Goal: Entertainment & Leisure: Browse casually

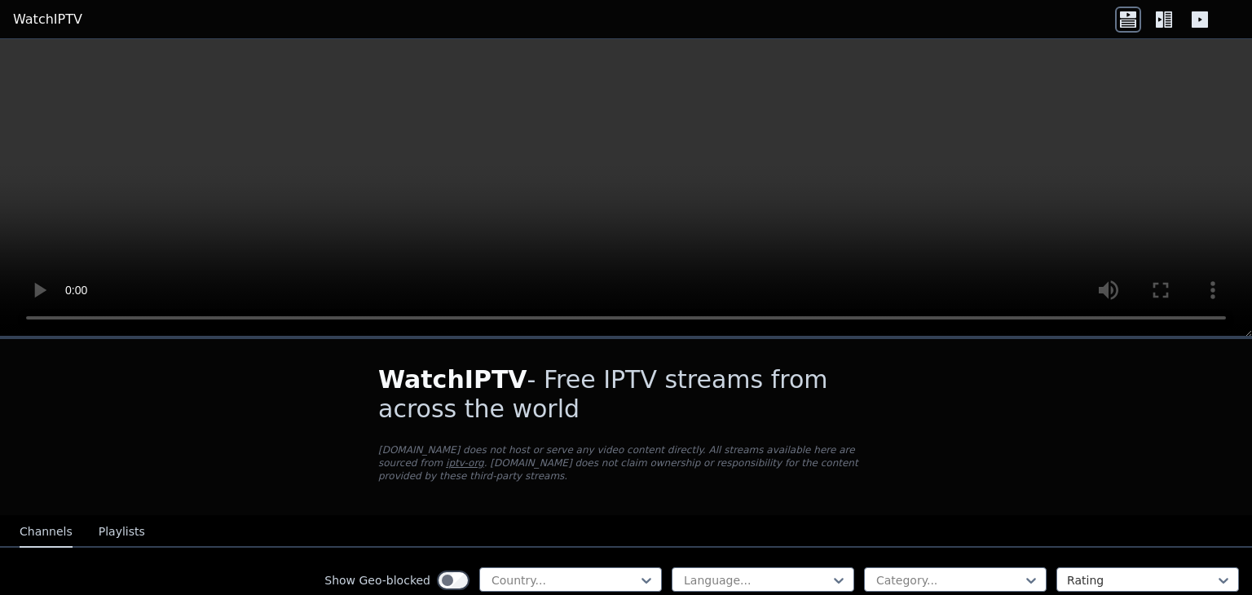
click at [582, 549] on div "Show Geo-blocked Country... Language... Category... Rating" at bounding box center [626, 581] width 1252 height 66
click at [578, 572] on div at bounding box center [564, 580] width 148 height 16
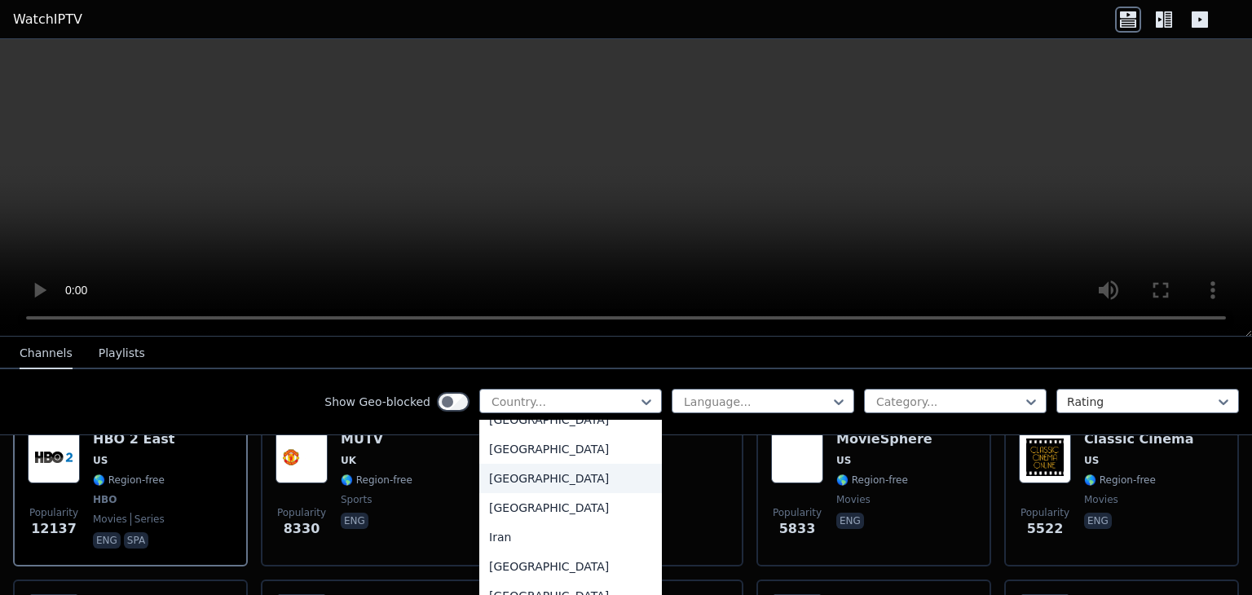
scroll to position [2484, 0]
click at [497, 492] on div "[GEOGRAPHIC_DATA]" at bounding box center [570, 477] width 183 height 29
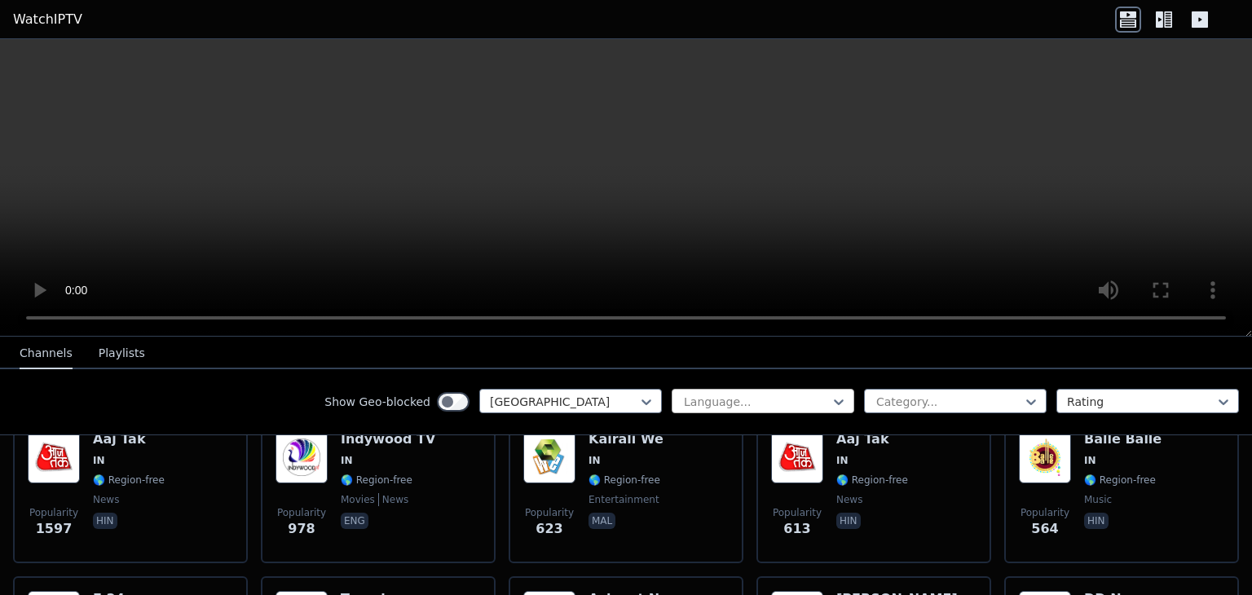
click at [741, 399] on div at bounding box center [756, 402] width 148 height 16
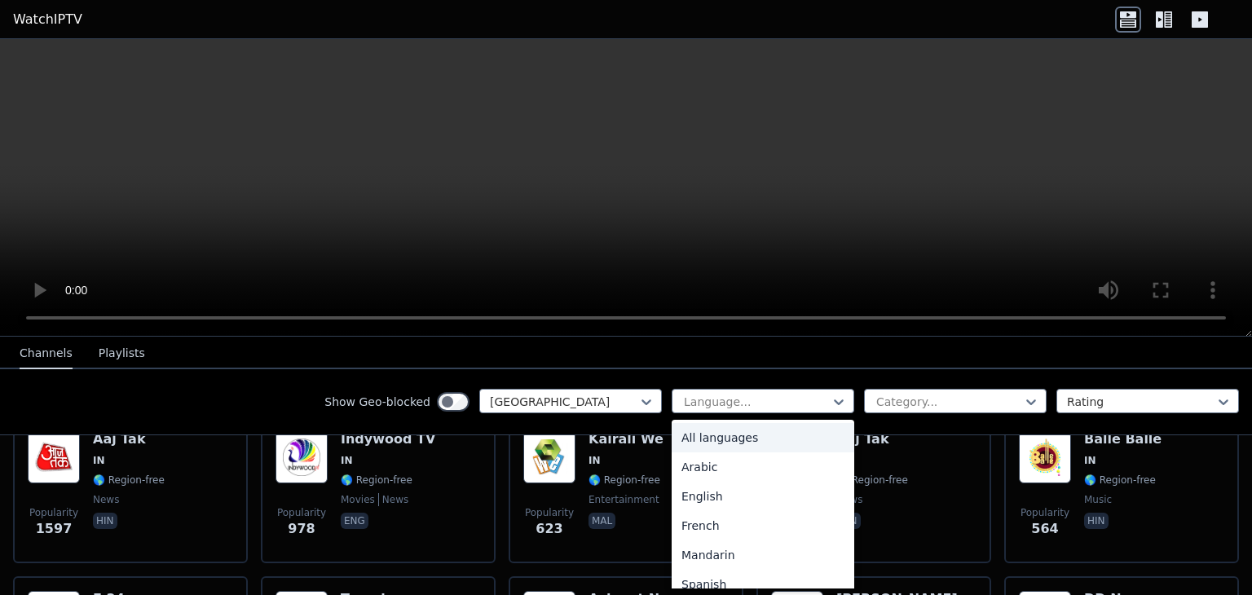
click at [738, 438] on div "All languages" at bounding box center [763, 437] width 183 height 29
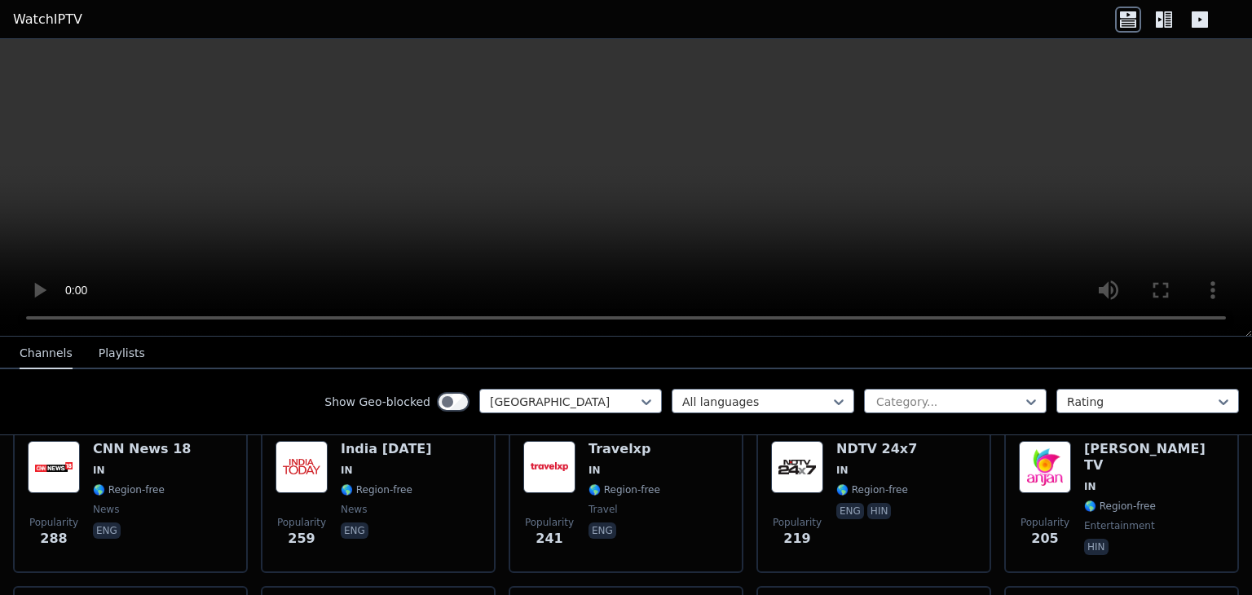
scroll to position [524, 0]
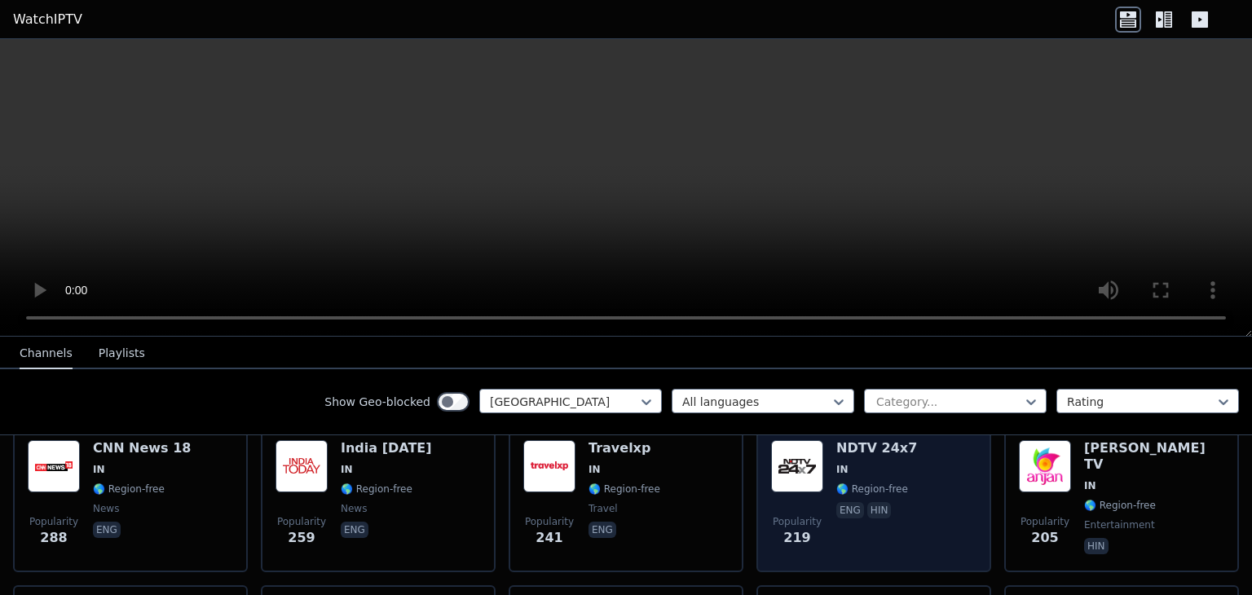
click at [848, 480] on div "NDTV 24x7 IN 🌎 Region-free eng hin" at bounding box center [876, 498] width 81 height 117
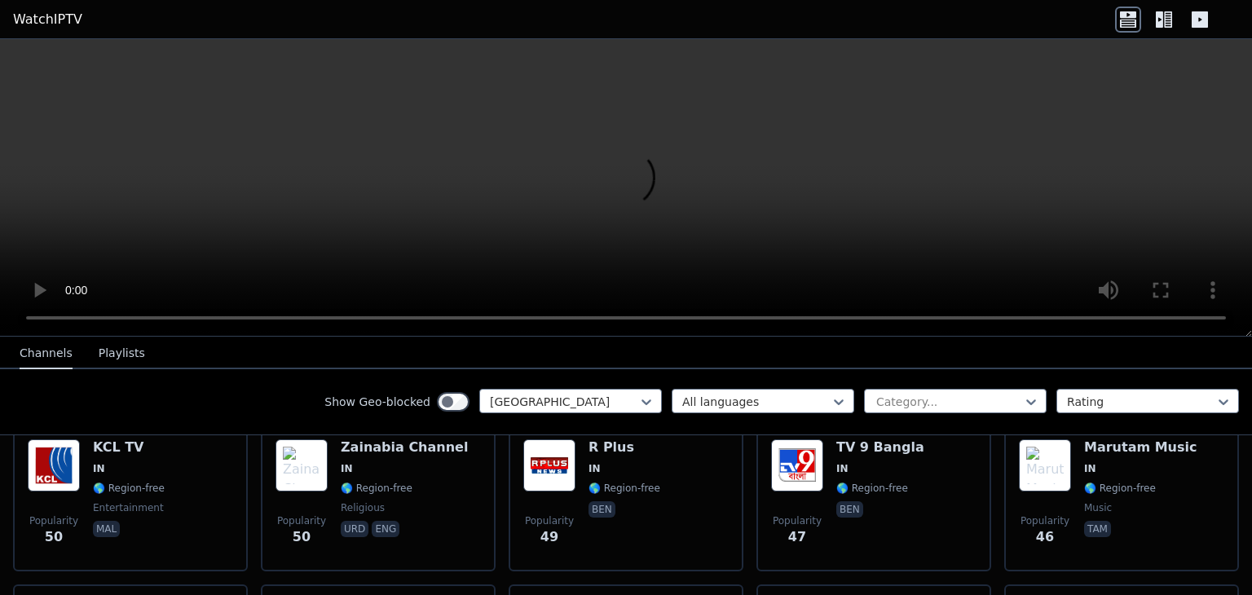
scroll to position [2341, 0]
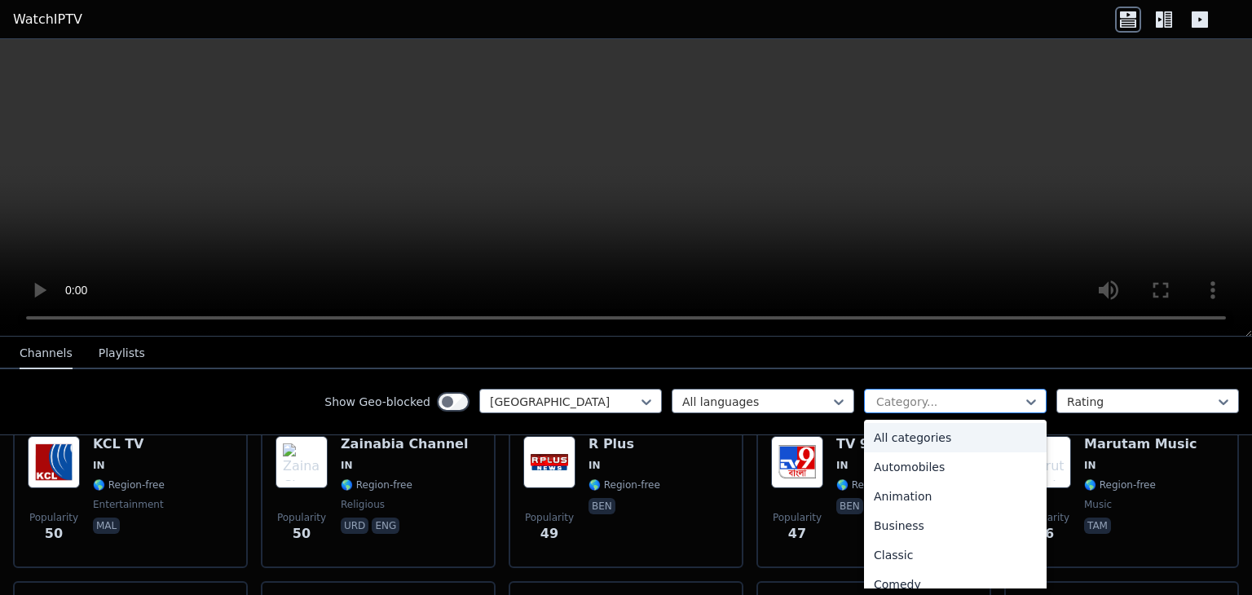
click at [952, 405] on div at bounding box center [949, 402] width 148 height 16
click at [886, 525] on div "Sports" at bounding box center [955, 525] width 183 height 29
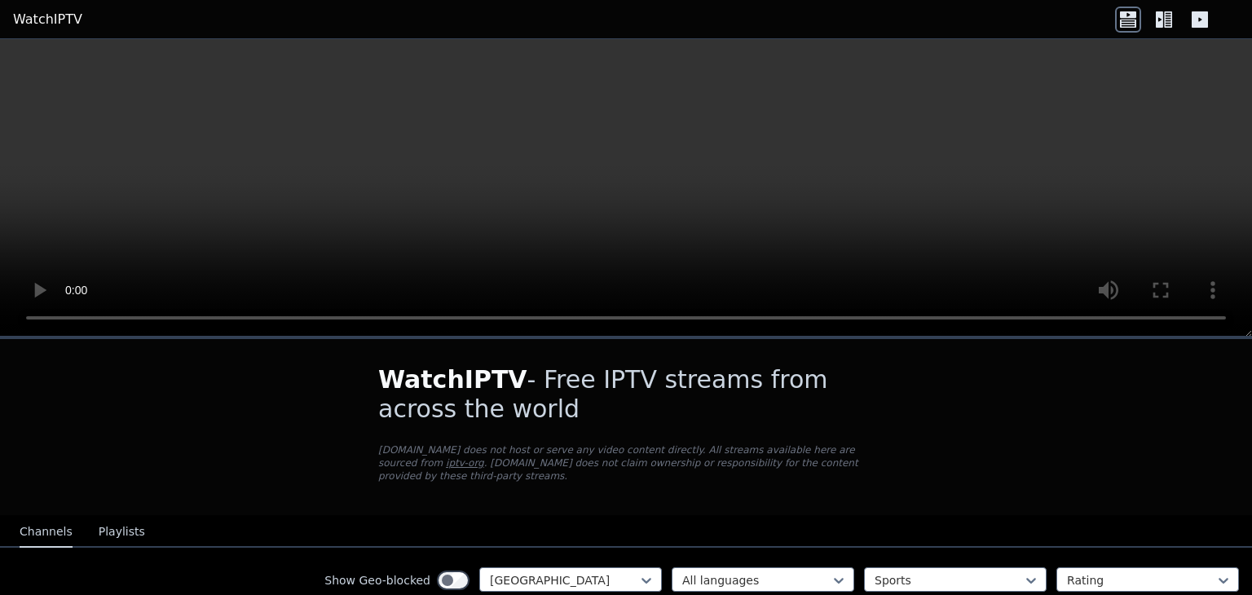
scroll to position [86, 0]
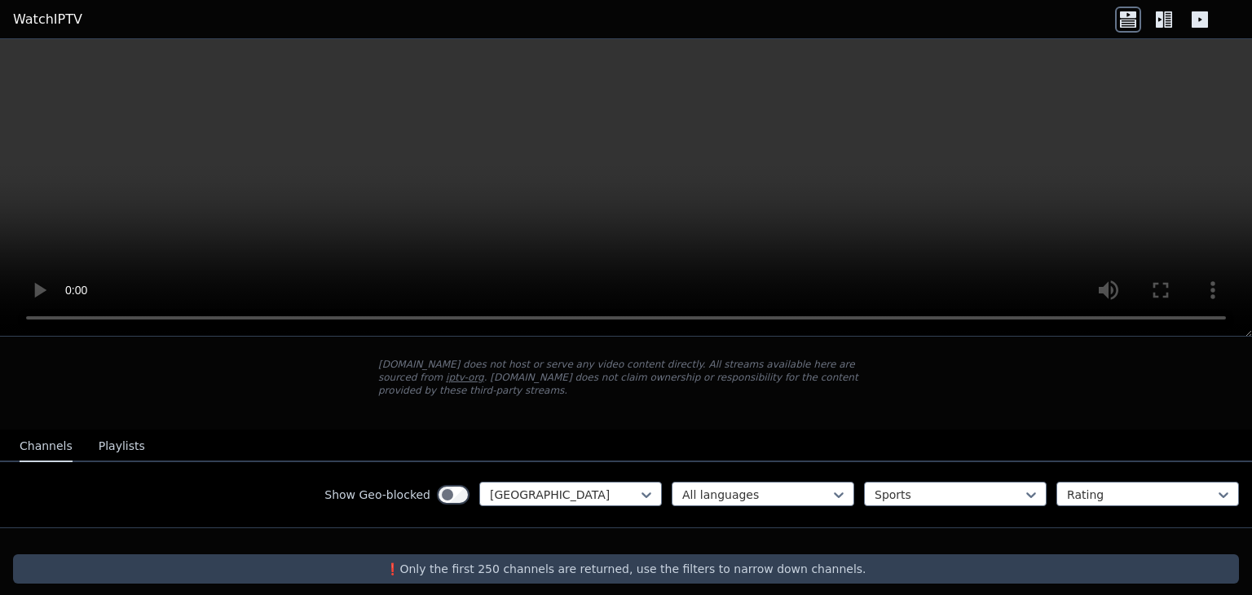
click at [561, 562] on p "❗️Only the first 250 channels are returned, use the filters to narrow down chan…" at bounding box center [626, 569] width 1213 height 16
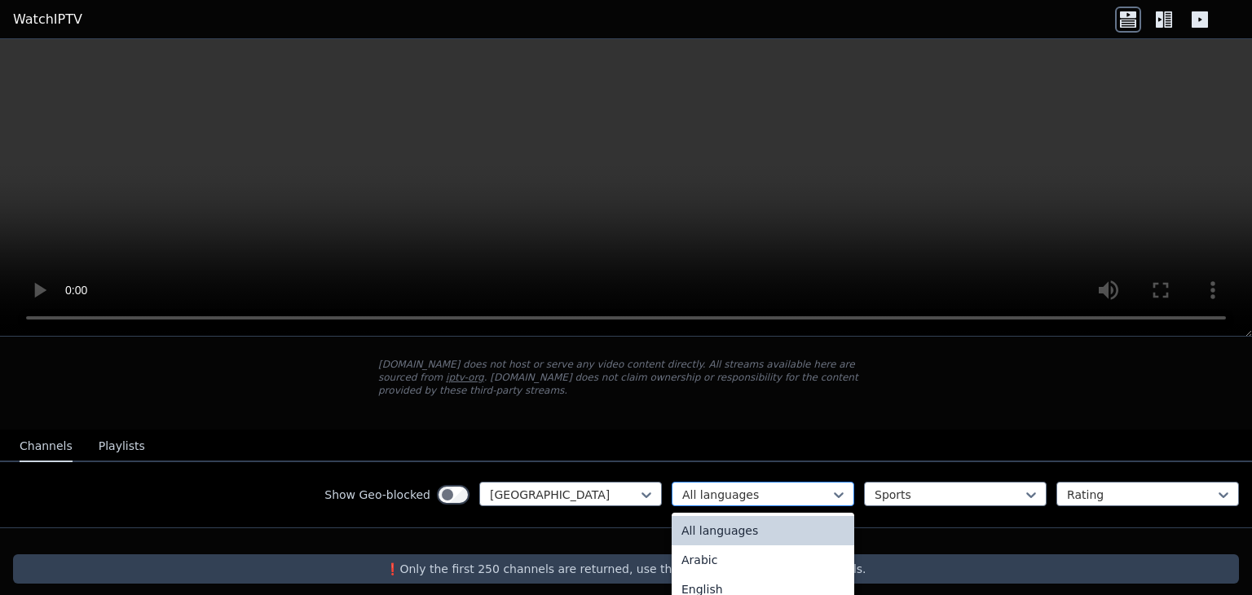
click at [773, 487] on div at bounding box center [756, 495] width 148 height 16
click at [740, 516] on div "All languages" at bounding box center [763, 530] width 183 height 29
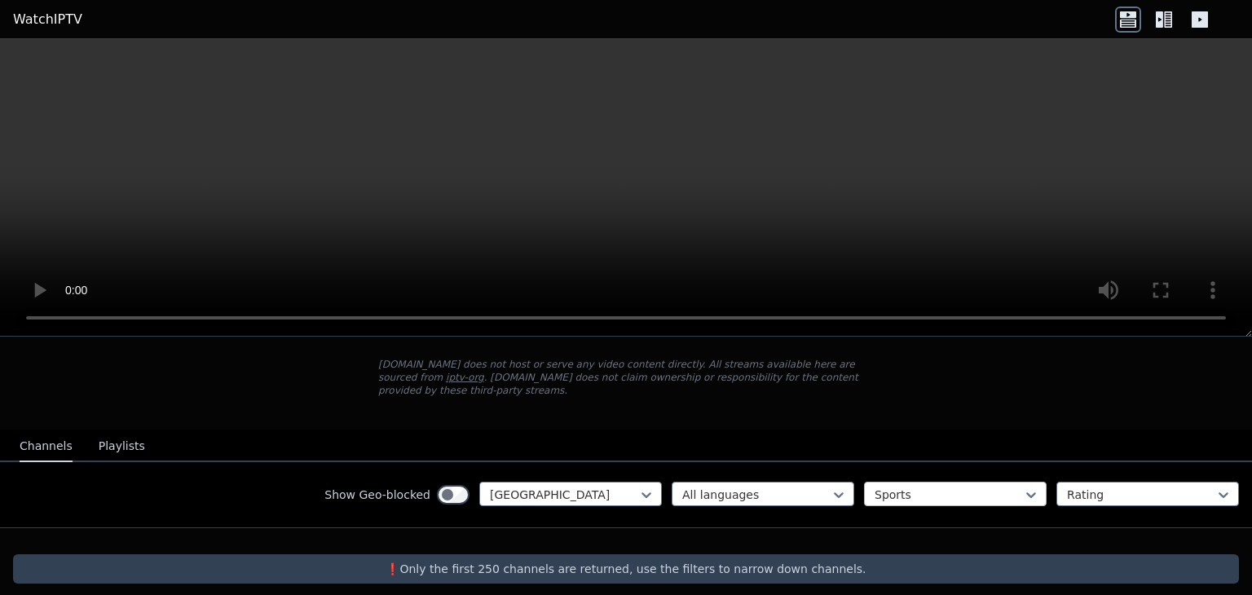
click at [916, 482] on div "Sports" at bounding box center [955, 494] width 183 height 24
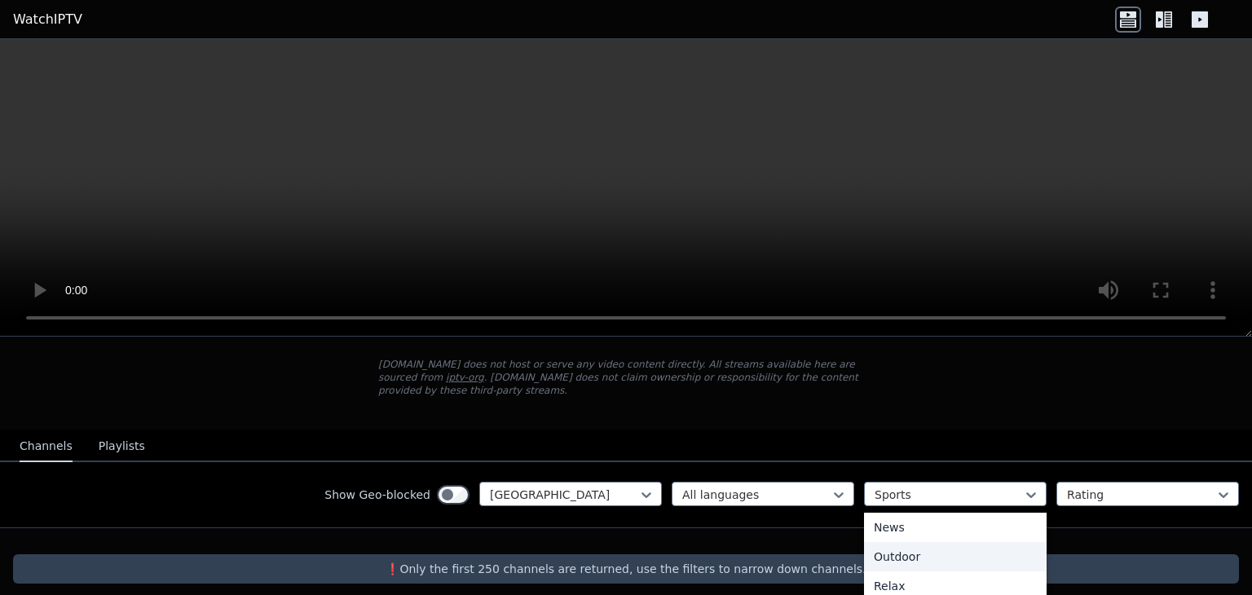
scroll to position [0, 0]
click at [884, 528] on div "All categories" at bounding box center [955, 530] width 183 height 29
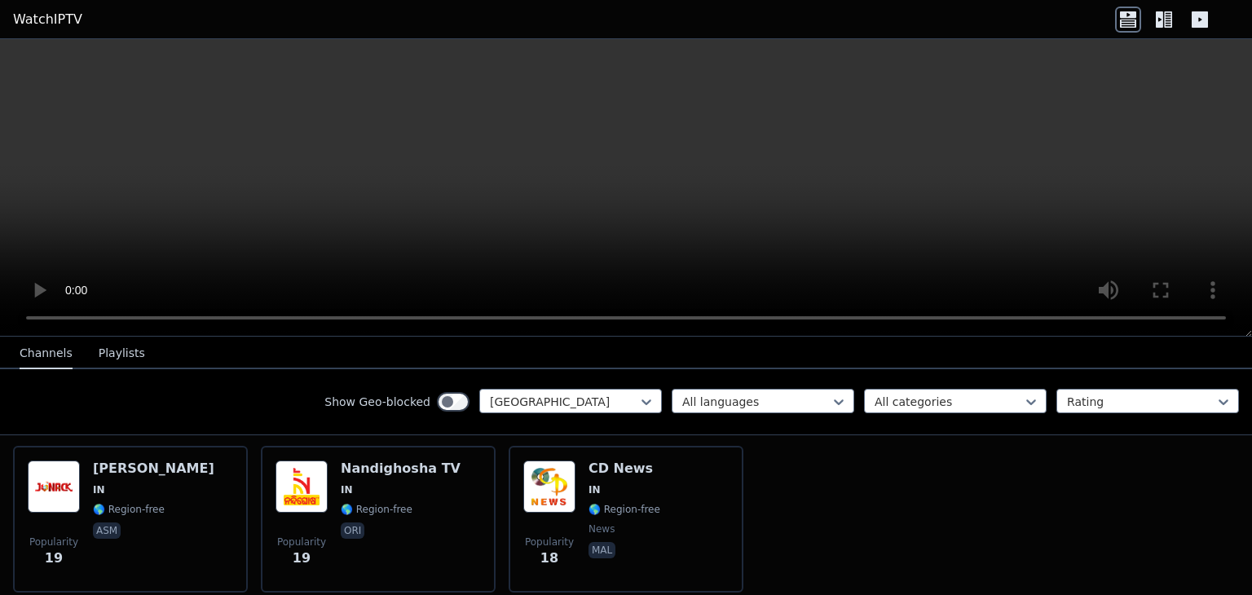
scroll to position [4557, 0]
